Goal: Task Accomplishment & Management: Manage account settings

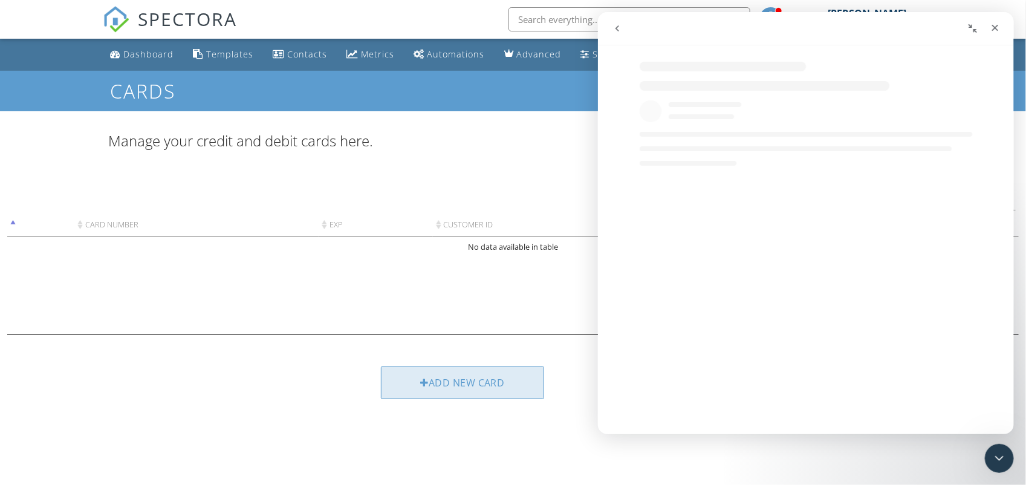
click at [437, 386] on div "Add new card" at bounding box center [462, 382] width 163 height 33
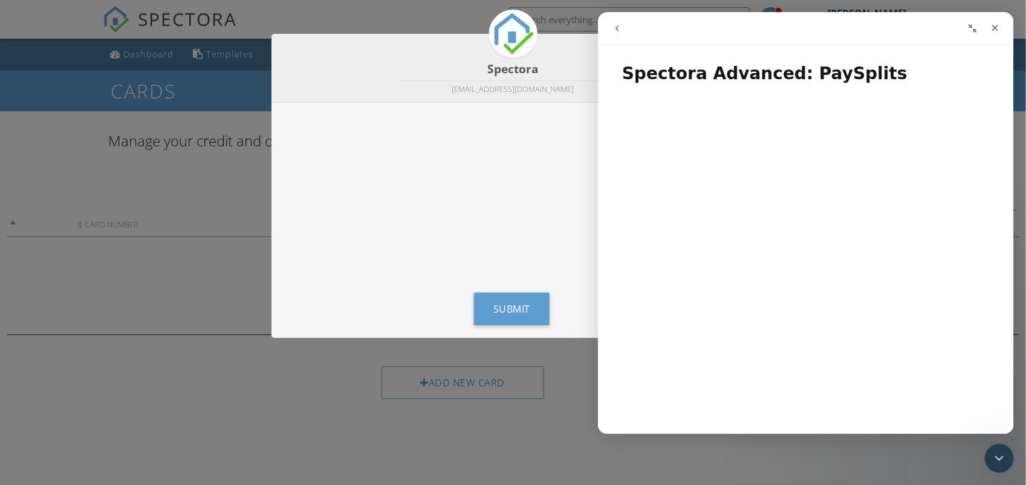
click at [612, 22] on button "go back" at bounding box center [616, 28] width 23 height 23
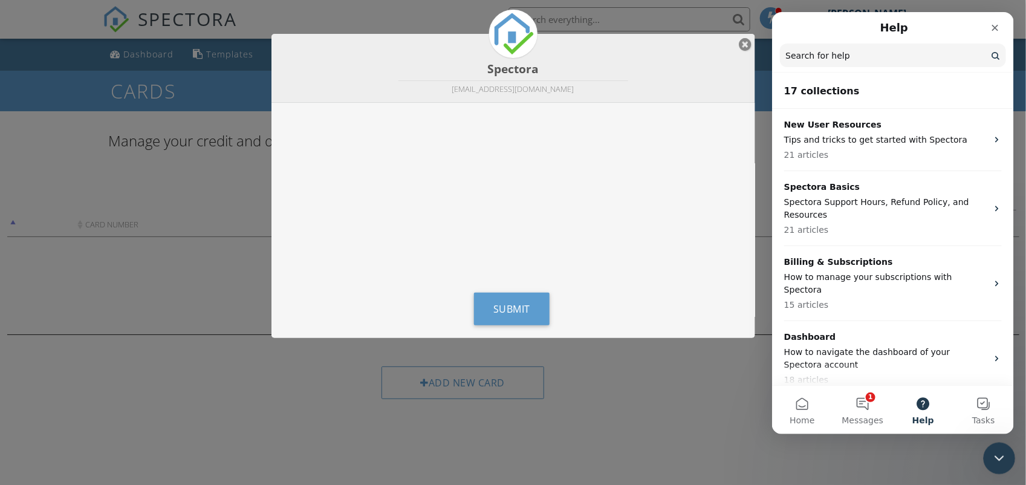
click at [996, 470] on div "Close Intercom Messenger" at bounding box center [997, 456] width 29 height 29
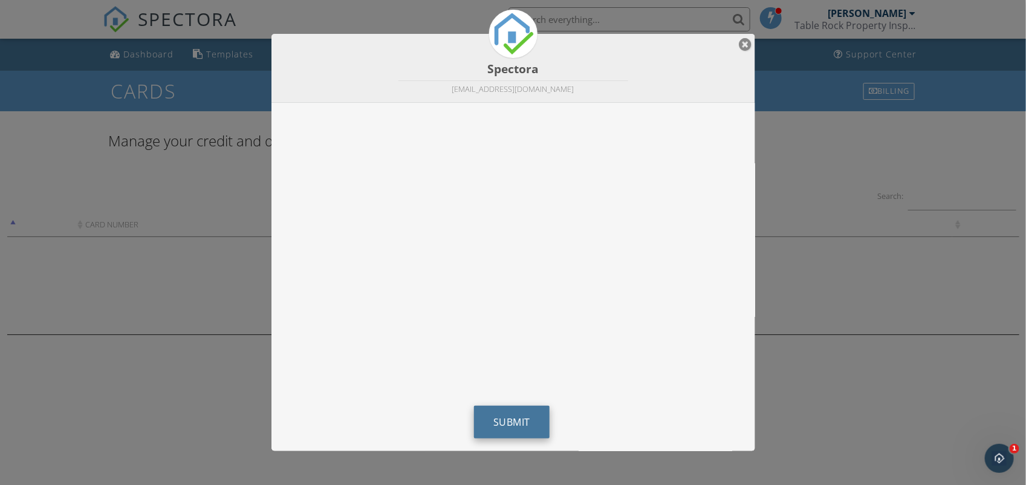
click at [491, 411] on button "Submit" at bounding box center [512, 422] width 76 height 33
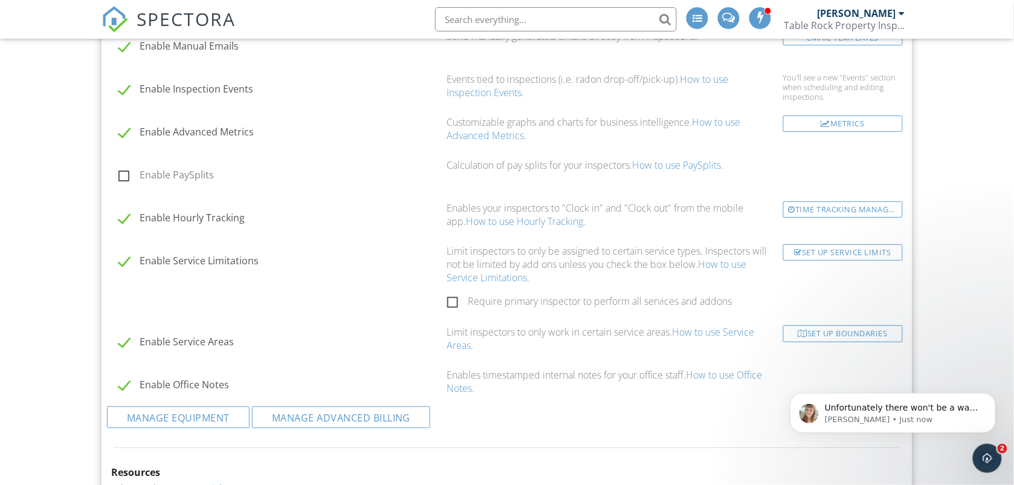
scroll to position [1324, 0]
click at [126, 177] on label "Enable PaySplits" at bounding box center [279, 174] width 322 height 15
click at [119, 177] on input "Enable PaySplits" at bounding box center [115, 175] width 8 height 8
checkbox input "true"
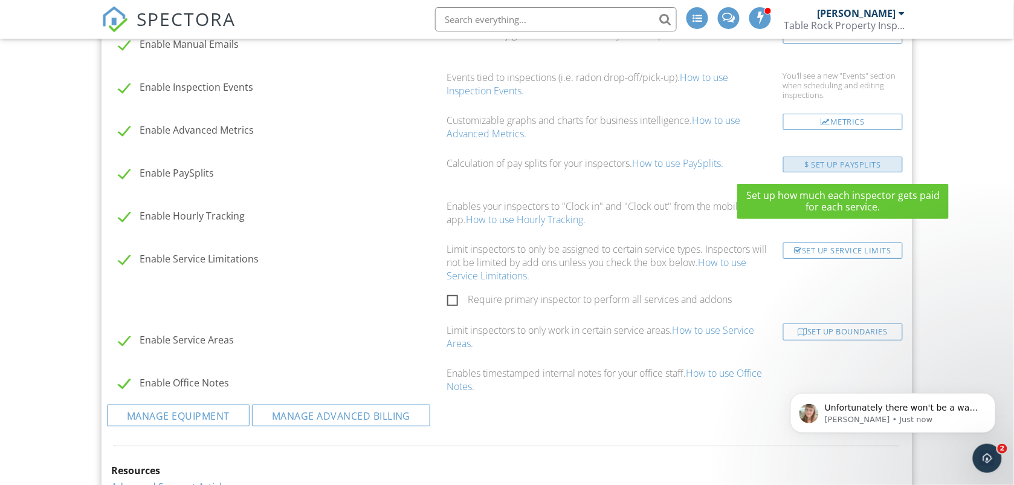
click at [798, 166] on div "$ Set Up PaySplits" at bounding box center [843, 165] width 120 height 16
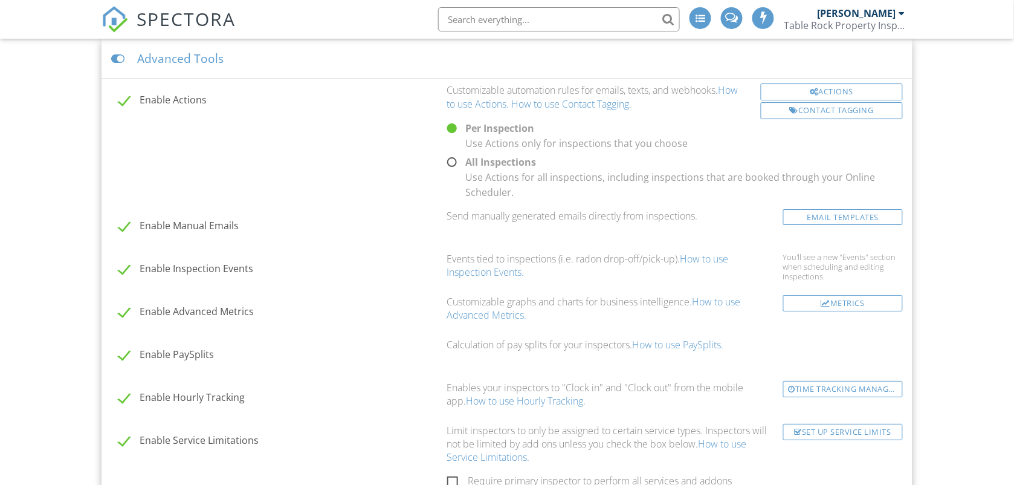
click at [48, 100] on div "Dashboard Templates Contacts Metrics Automations (Basic) Automations (Adv) Adva…" at bounding box center [507, 173] width 1014 height 2555
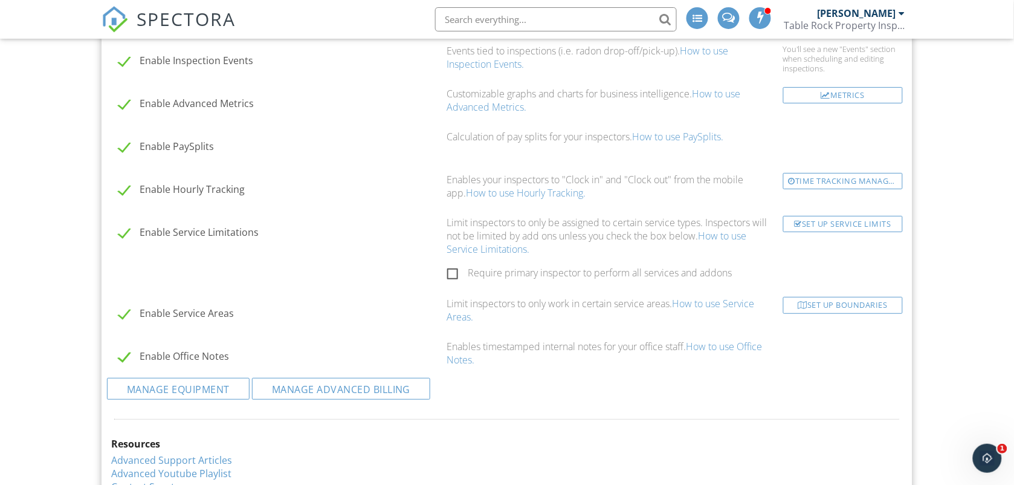
scroll to position [1354, 0]
click at [459, 56] on link "How to use Inspection Events." at bounding box center [588, 53] width 282 height 27
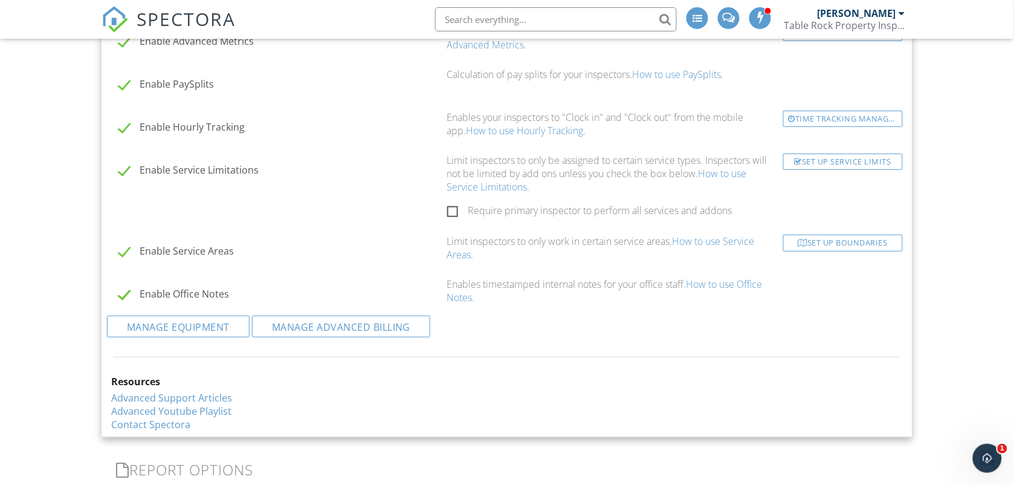
scroll to position [1415, 0]
click at [128, 124] on label "Enable Hourly Tracking" at bounding box center [279, 127] width 322 height 15
checkbox input "false"
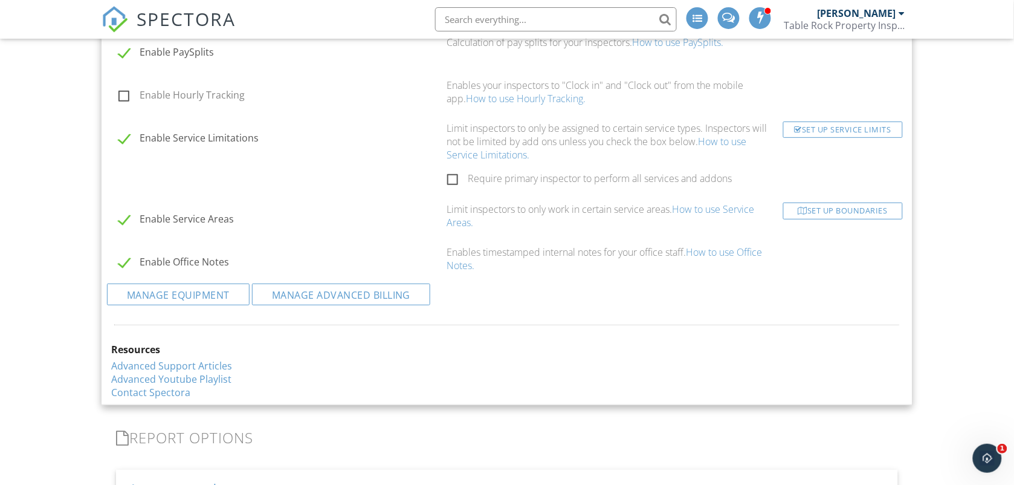
scroll to position [1475, 0]
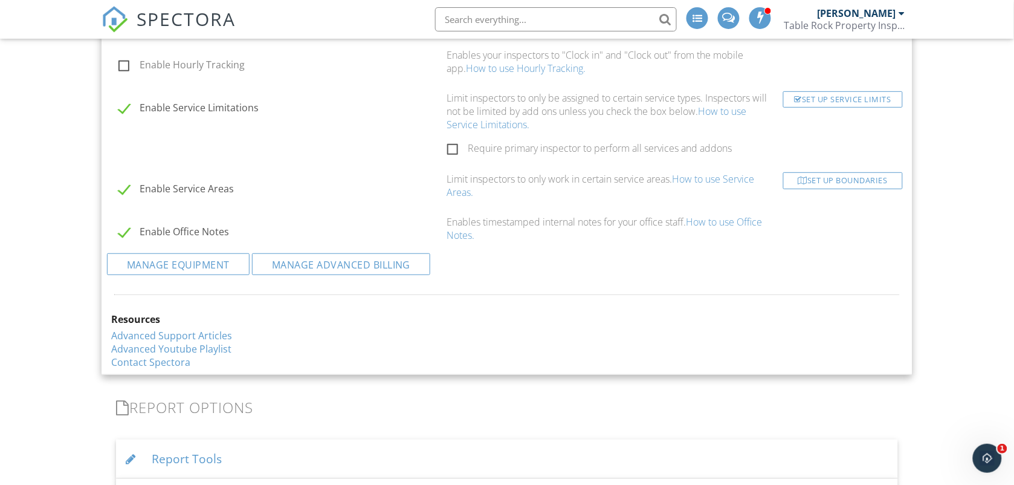
click at [119, 112] on label "Enable Service Limitations" at bounding box center [279, 109] width 322 height 15
checkbox input "false"
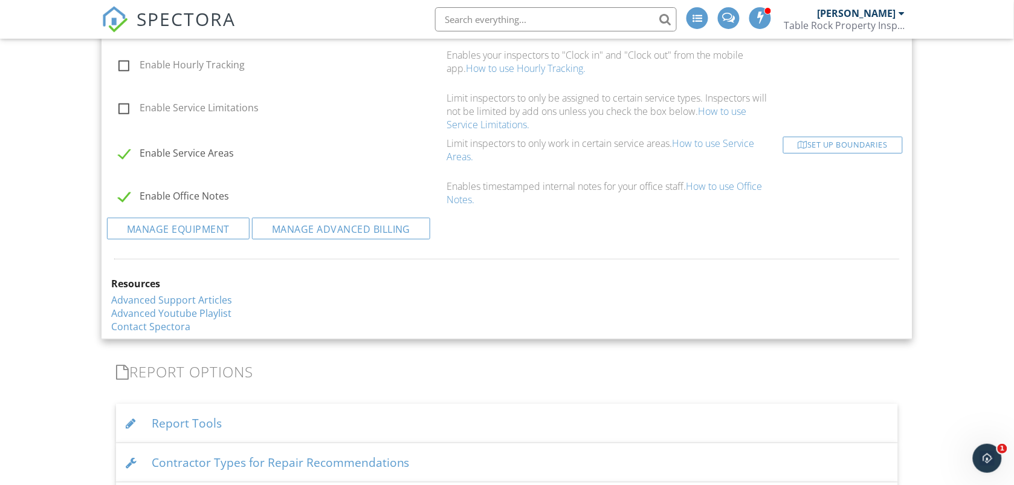
click at [121, 153] on label "Enable Service Areas" at bounding box center [279, 154] width 322 height 15
checkbox input "false"
click at [125, 195] on label "Enable Office Notes" at bounding box center [279, 197] width 322 height 15
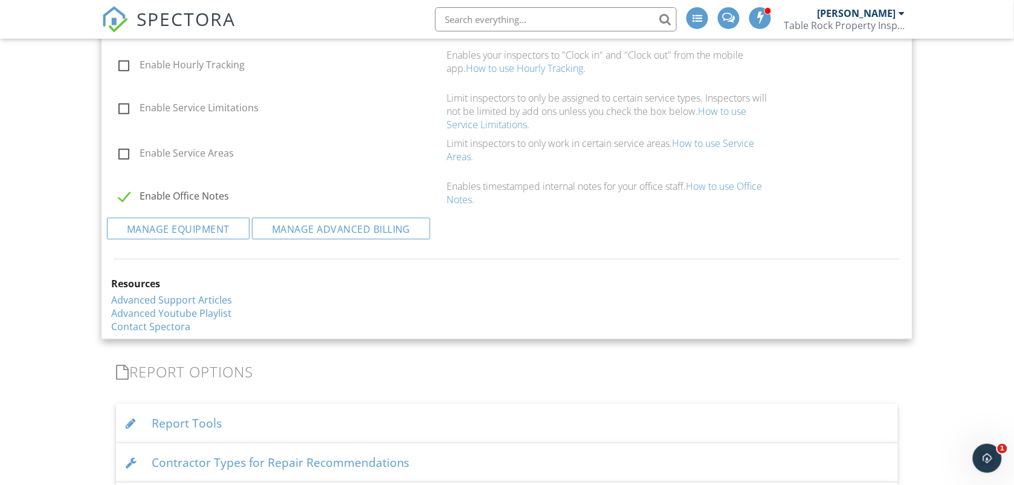
checkbox input "false"
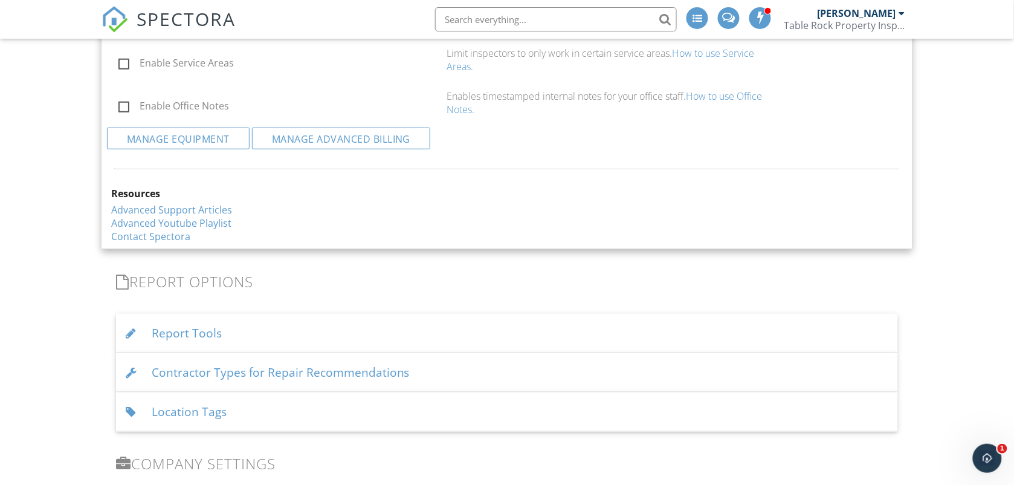
scroll to position [1566, 0]
click at [300, 144] on link "Manage Advanced Billing" at bounding box center [341, 138] width 179 height 22
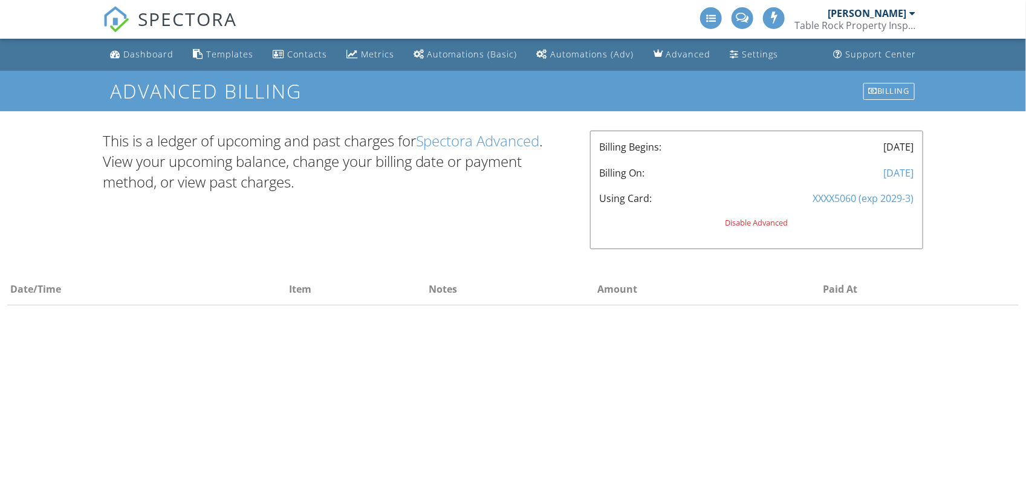
select select "50"
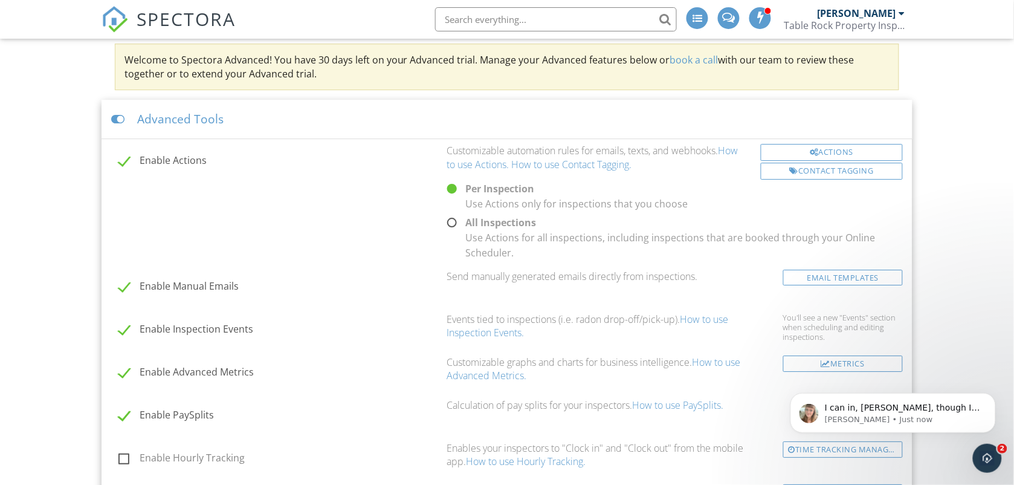
scroll to position [1052, 0]
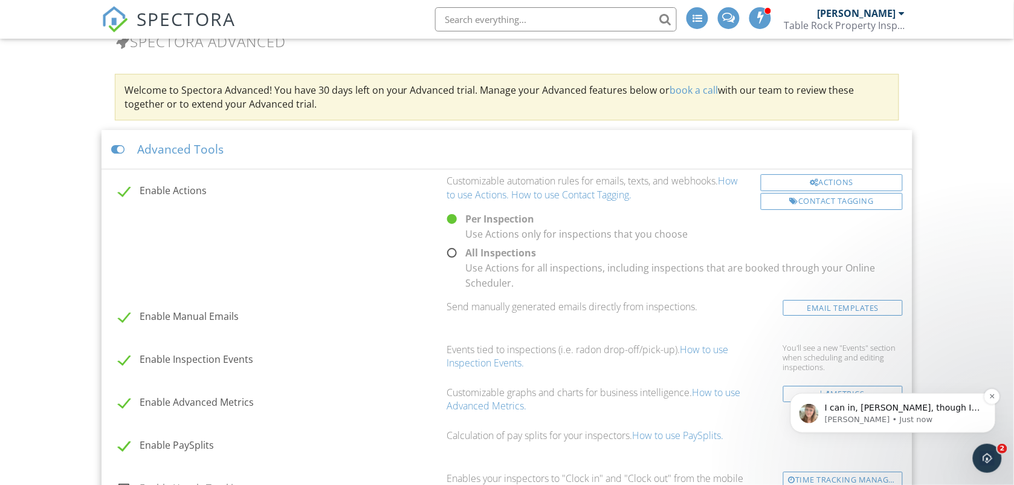
drag, startPoint x: 856, startPoint y: 405, endPoint x: 881, endPoint y: 413, distance: 26.0
click at [881, 413] on div "I can in, Rodney, though I am currently working with another inspector on site …" at bounding box center [902, 412] width 156 height 23
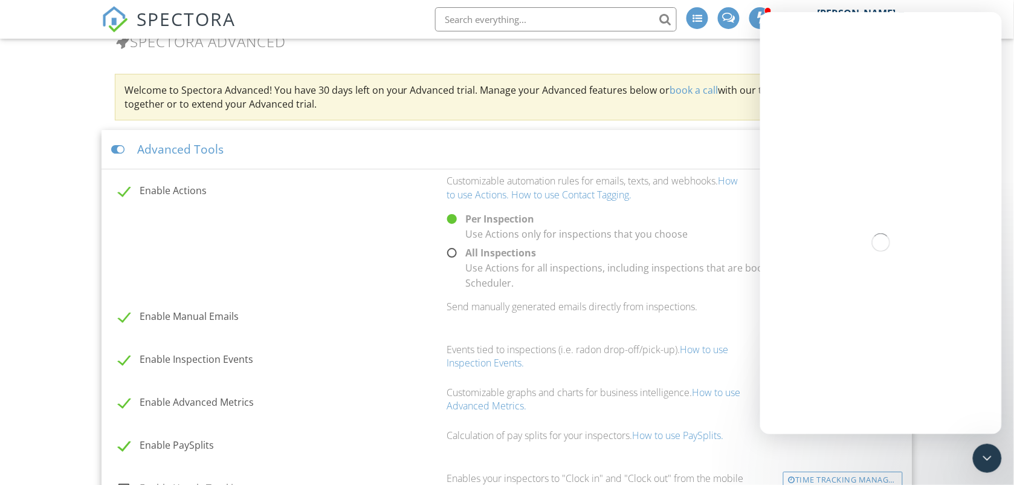
scroll to position [0, 0]
click at [983, 456] on icon "Close Intercom Messenger" at bounding box center [985, 456] width 8 height 5
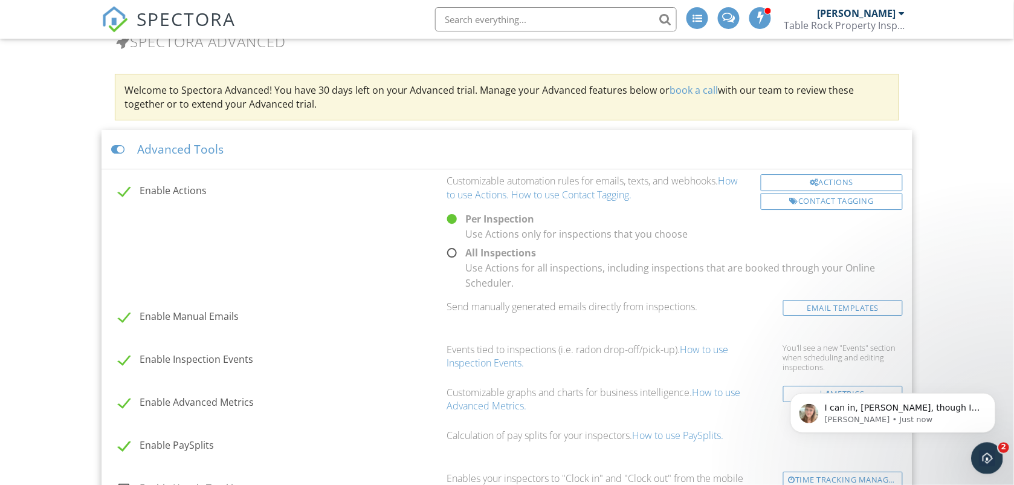
click at [983, 456] on icon "Open Intercom Messenger" at bounding box center [985, 457] width 20 height 20
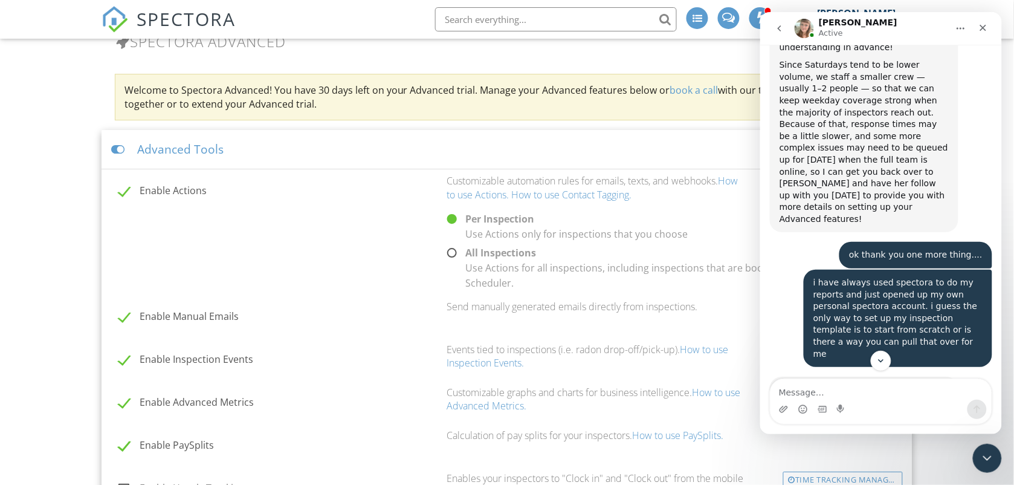
scroll to position [6218, 0]
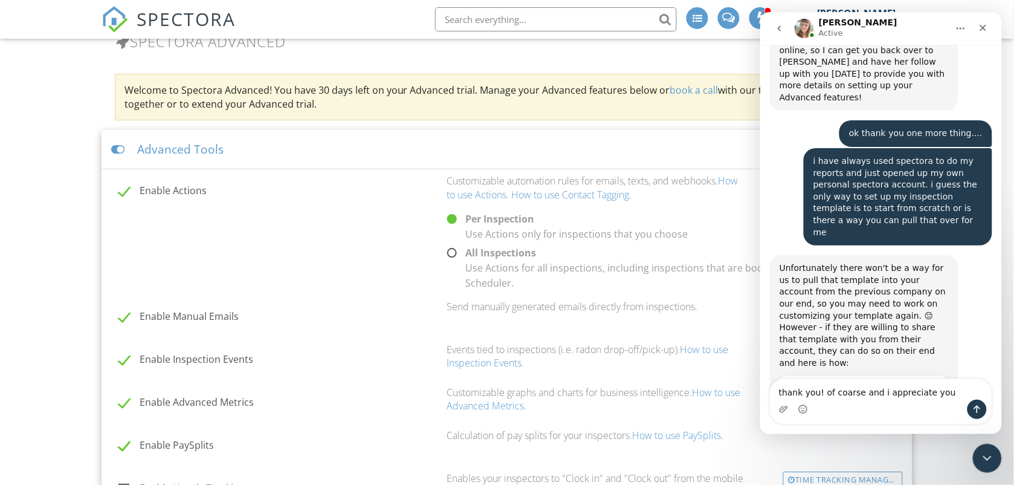
type textarea "thank you! of coarse and i appreciate you"
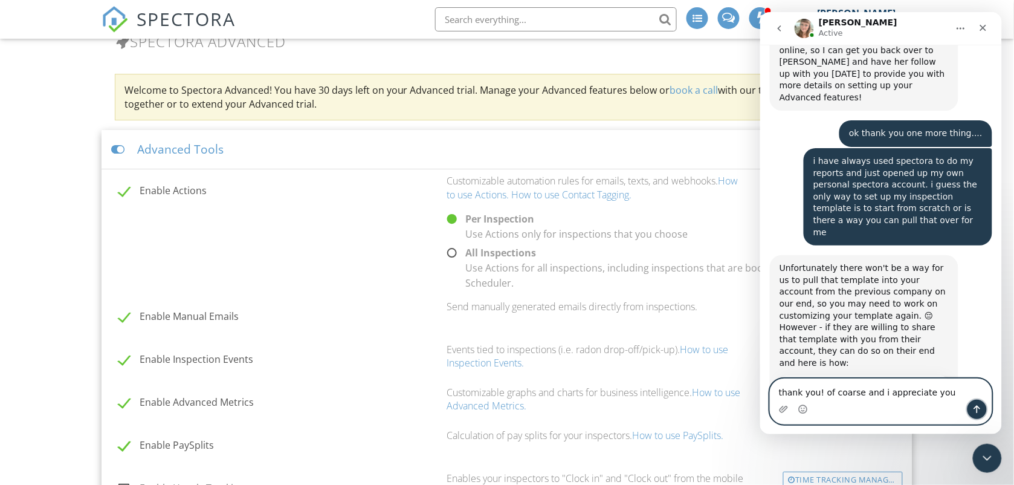
click at [981, 407] on icon "Send a message…" at bounding box center [977, 409] width 10 height 10
